Goal: Information Seeking & Learning: Understand process/instructions

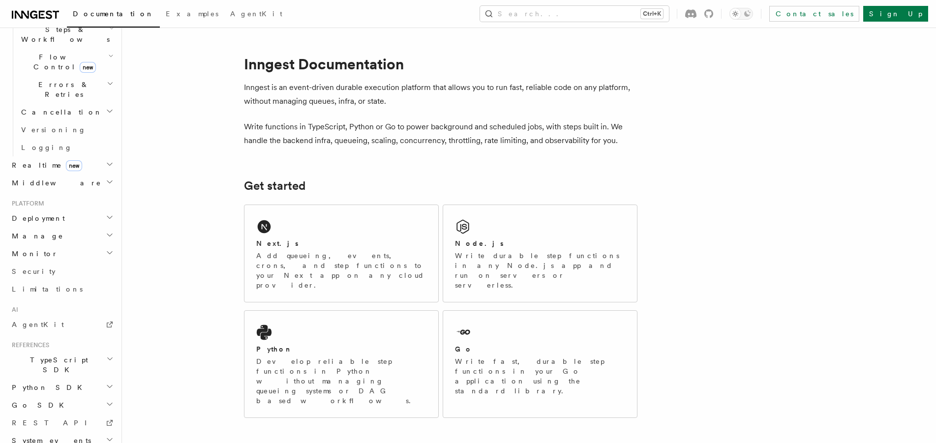
scroll to position [344, 0]
click at [51, 311] on link "AgentKit" at bounding box center [62, 320] width 108 height 18
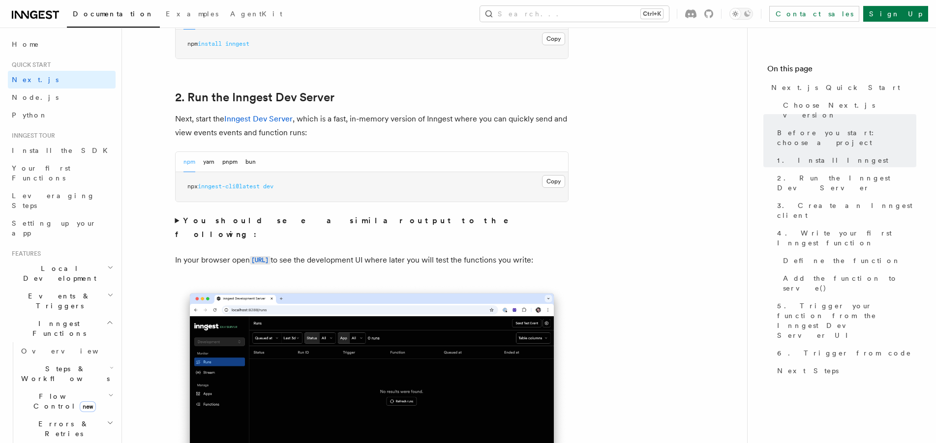
scroll to position [652, 0]
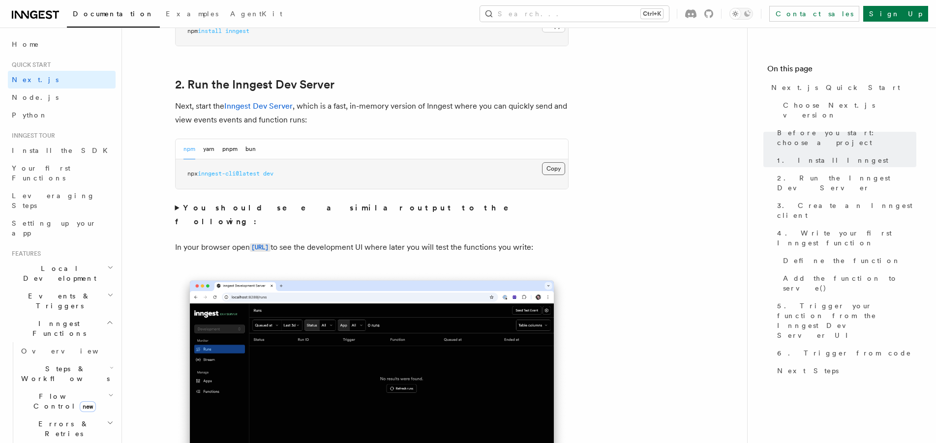
click at [555, 170] on button "Copy Copied" at bounding box center [553, 168] width 23 height 13
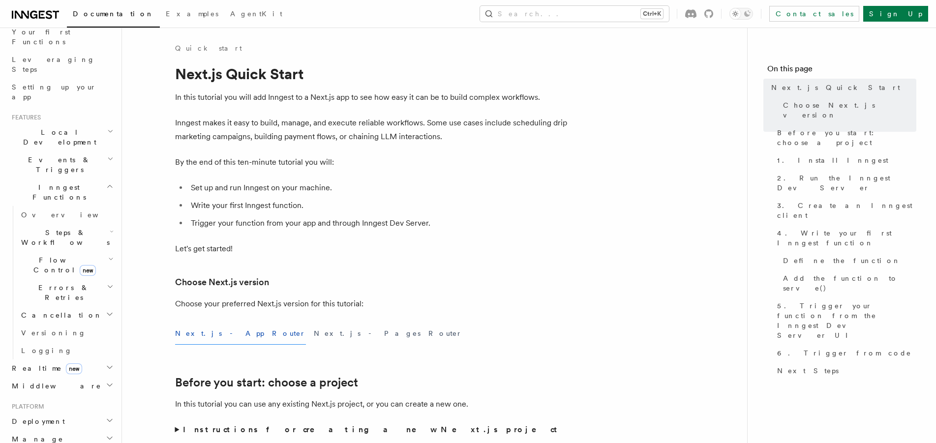
scroll to position [168, 0]
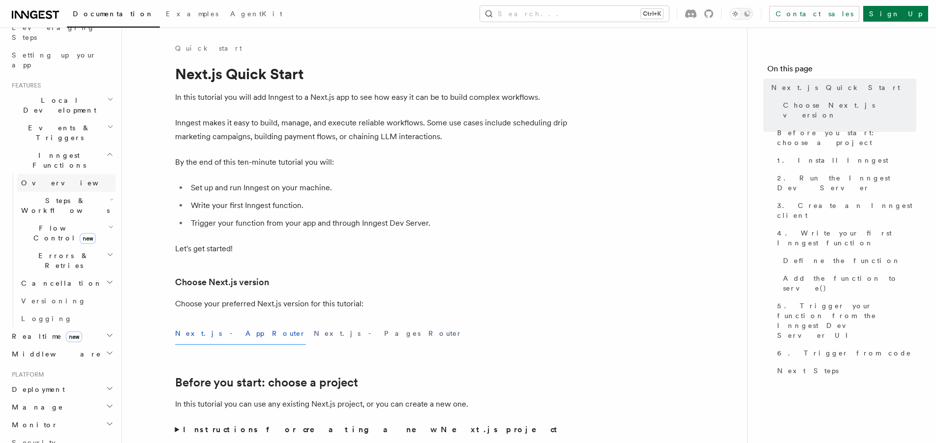
click at [50, 179] on span "Overview" at bounding box center [71, 183] width 101 height 8
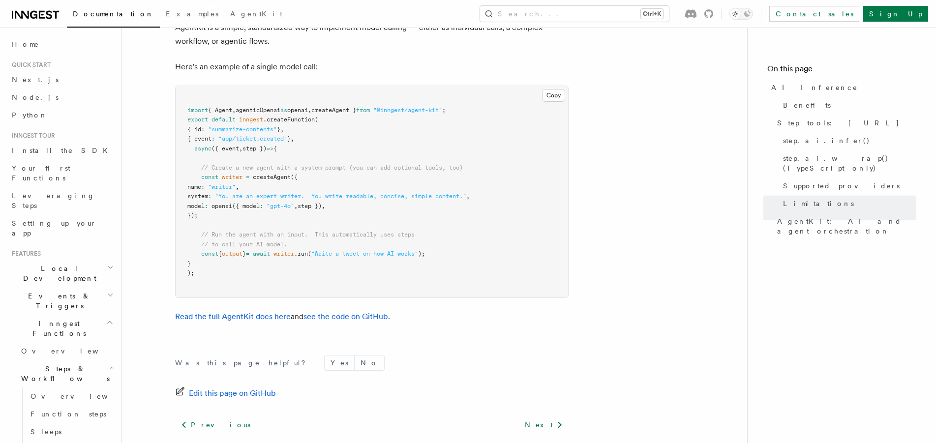
scroll to position [2961, 0]
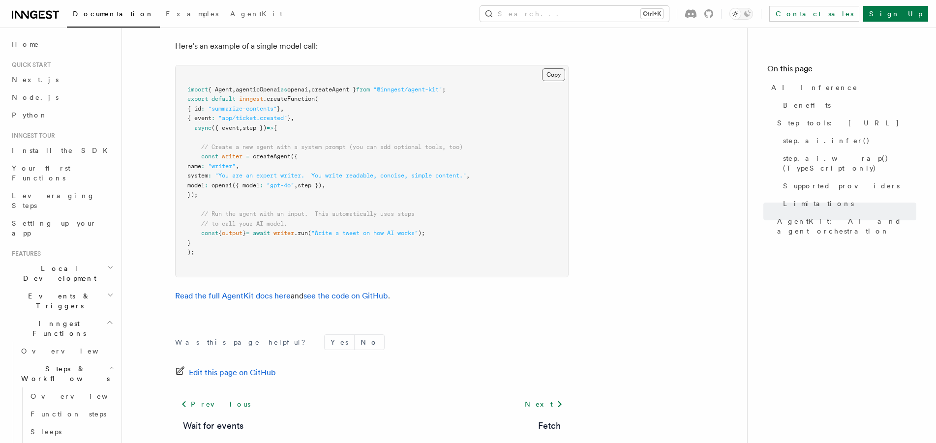
click at [557, 68] on button "Copy Copied" at bounding box center [553, 74] width 23 height 13
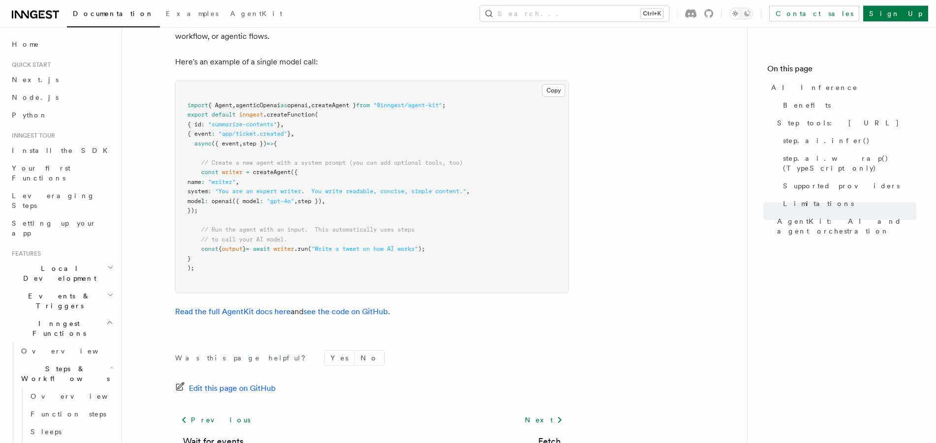
scroll to position [2911, 0]
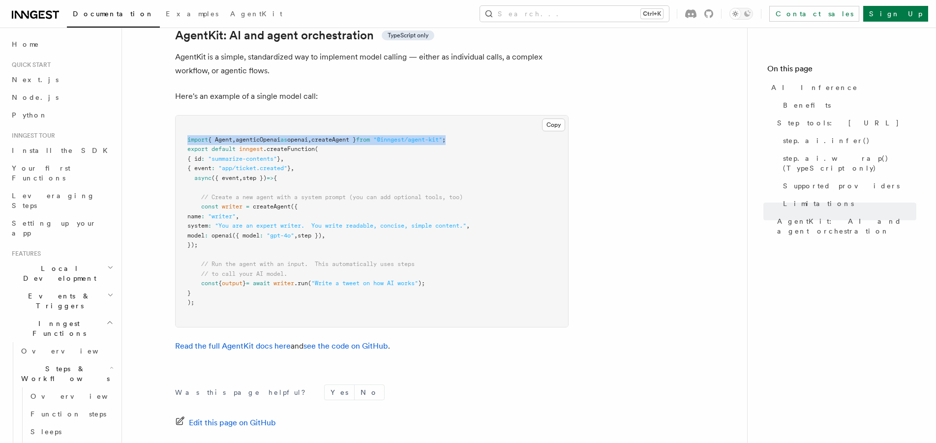
drag, startPoint x: 477, startPoint y: 116, endPoint x: 167, endPoint y: 113, distance: 310.0
click at [176, 116] on pre "import { Agent , agenticOpenai as openai , createAgent } from "@inngest/agent-k…" at bounding box center [372, 222] width 393 height 212
copy span "import { Agent , agenticOpenai as openai , createAgent } from "@inngest/agent-k…"
drag, startPoint x: 214, startPoint y: 220, endPoint x: 152, endPoint y: 184, distance: 71.7
click at [176, 184] on pre "import { Agent , agenticOpenai as openai , createAgent } from "@inngest/agent-k…" at bounding box center [372, 222] width 393 height 212
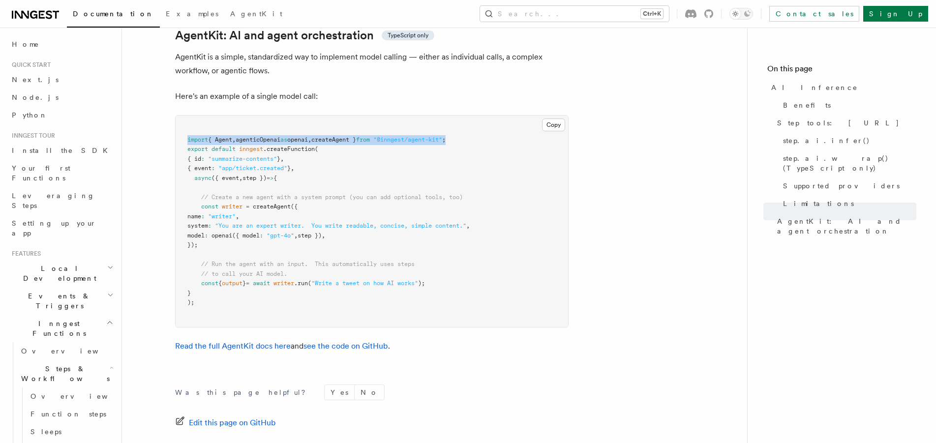
copy code "const writer = createAgent ({ name : "writer" , system : "You are an expert wri…"
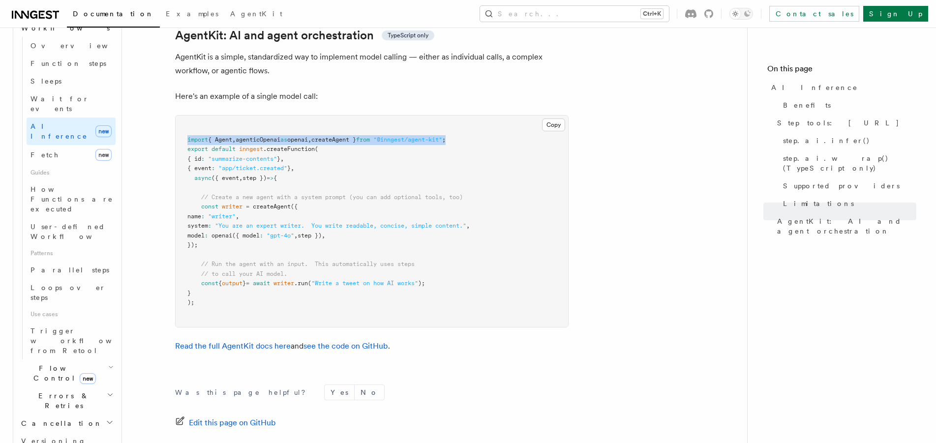
scroll to position [393, 0]
